Goal: Communication & Community: Answer question/provide support

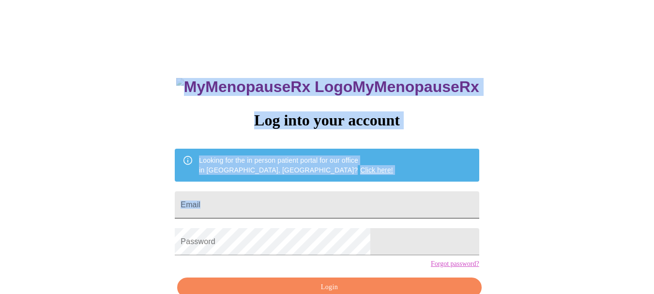
drag, startPoint x: 0, startPoint y: 0, endPoint x: 295, endPoint y: 213, distance: 363.8
click at [295, 213] on div "MyMenopauseRx Log into your account Looking for the in person patient portal fo…" at bounding box center [327, 180] width 646 height 352
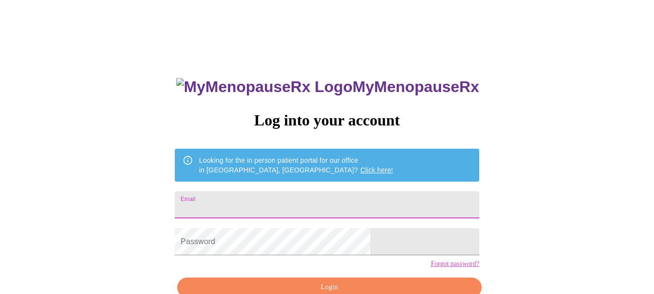
click at [295, 213] on input "Email" at bounding box center [327, 204] width 304 height 27
type input "[EMAIL_ADDRESS][DOMAIN_NAME]"
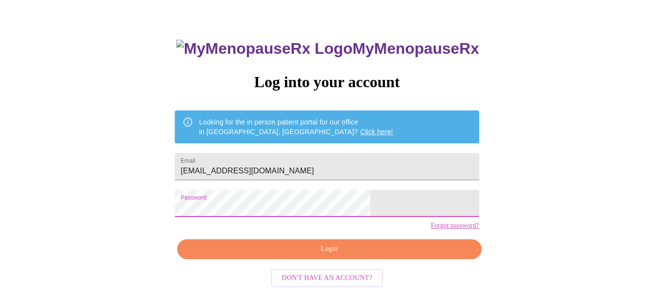
scroll to position [54, 0]
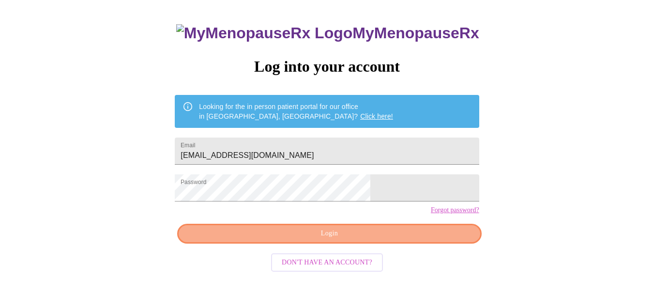
click at [385, 240] on span "Login" at bounding box center [329, 234] width 282 height 12
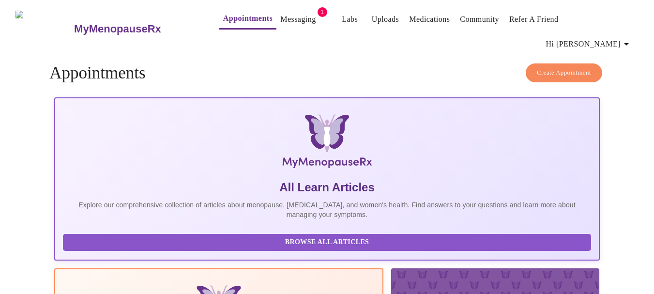
click at [282, 29] on button "Messaging" at bounding box center [297, 19] width 43 height 19
click at [282, 18] on link "Messaging" at bounding box center [297, 20] width 35 height 14
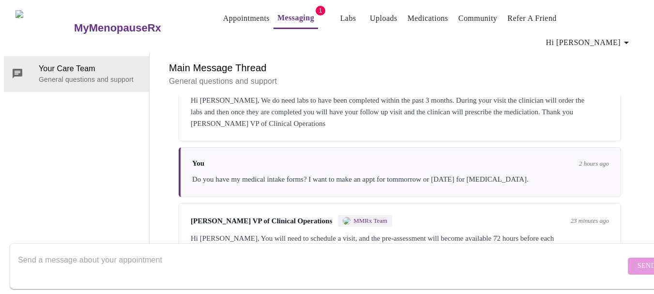
scroll to position [1062, 0]
